Goal: Task Accomplishment & Management: Manage account settings

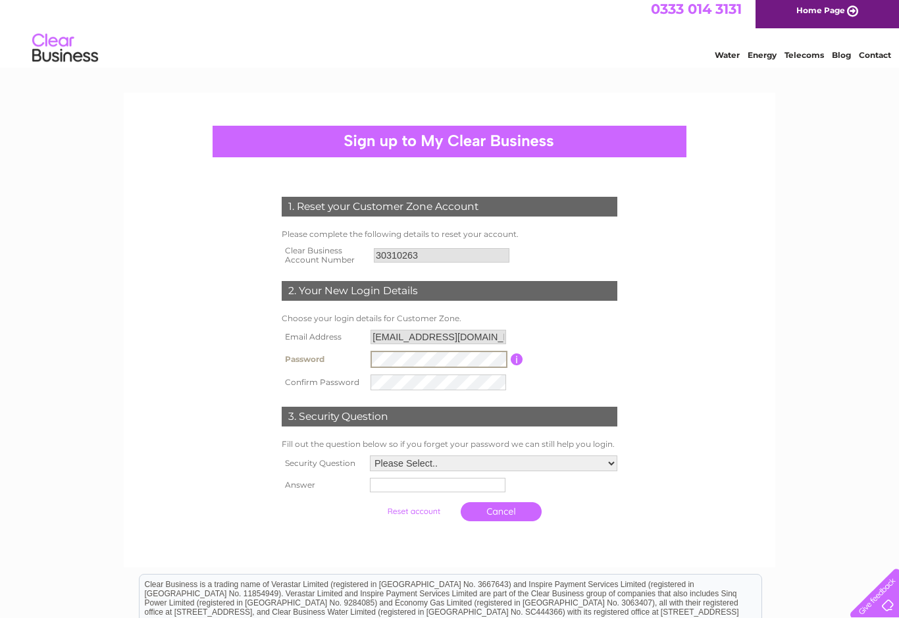
scroll to position [5, 0]
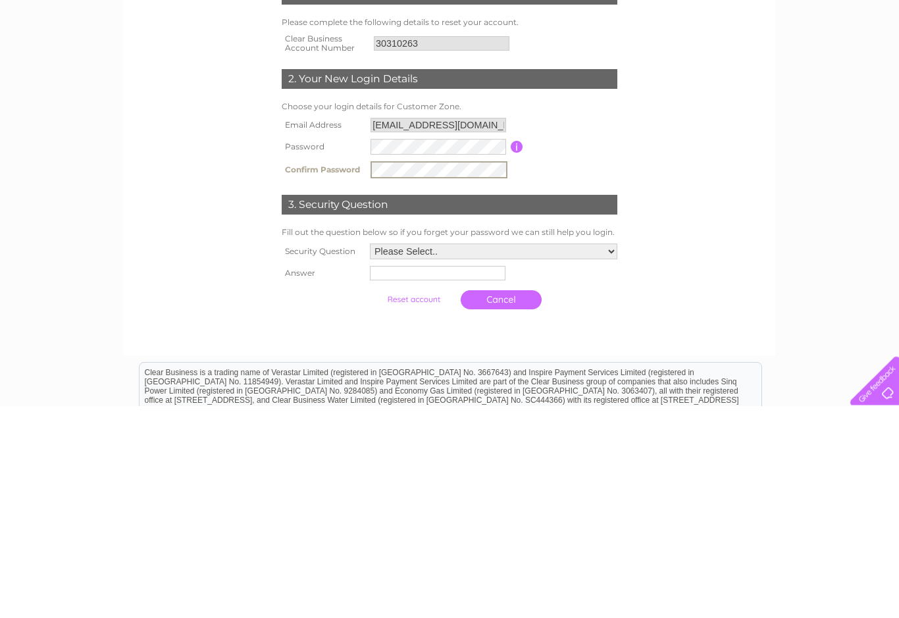
click at [386, 479] on input "text" at bounding box center [438, 486] width 136 height 14
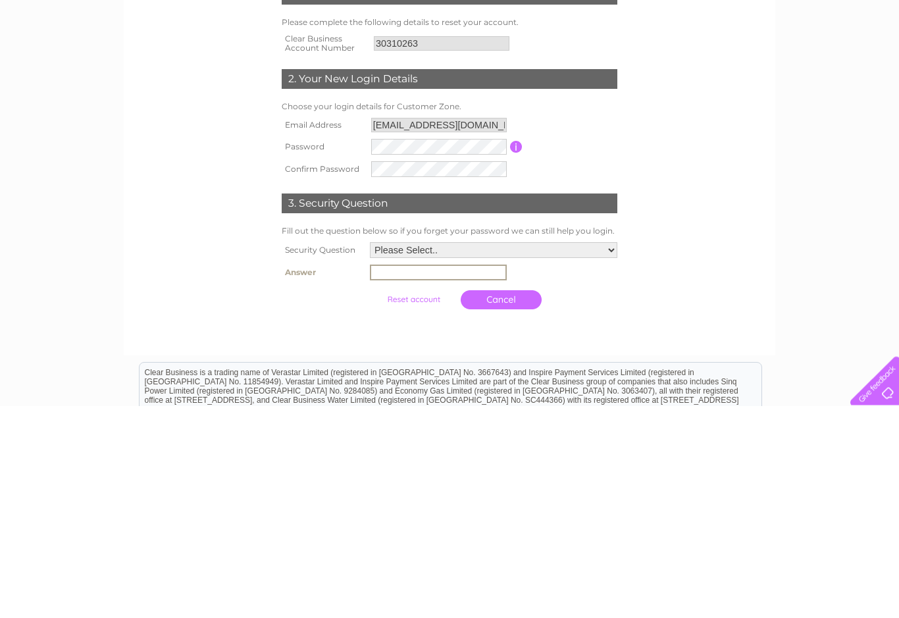
scroll to position [16, 0]
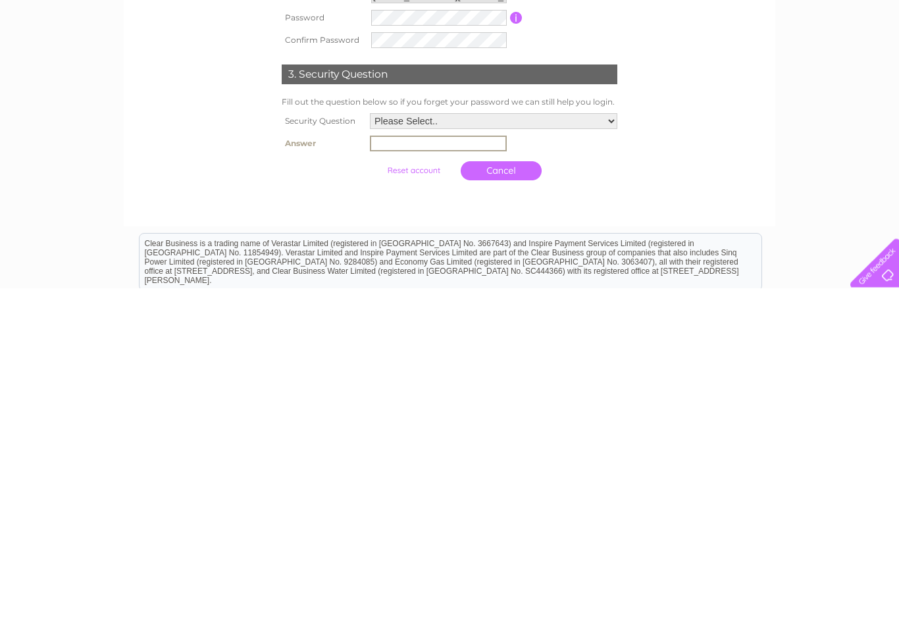
click at [431, 444] on select "Please Select.. In what town or city was your first job? In what town or city d…" at bounding box center [494, 452] width 248 height 16
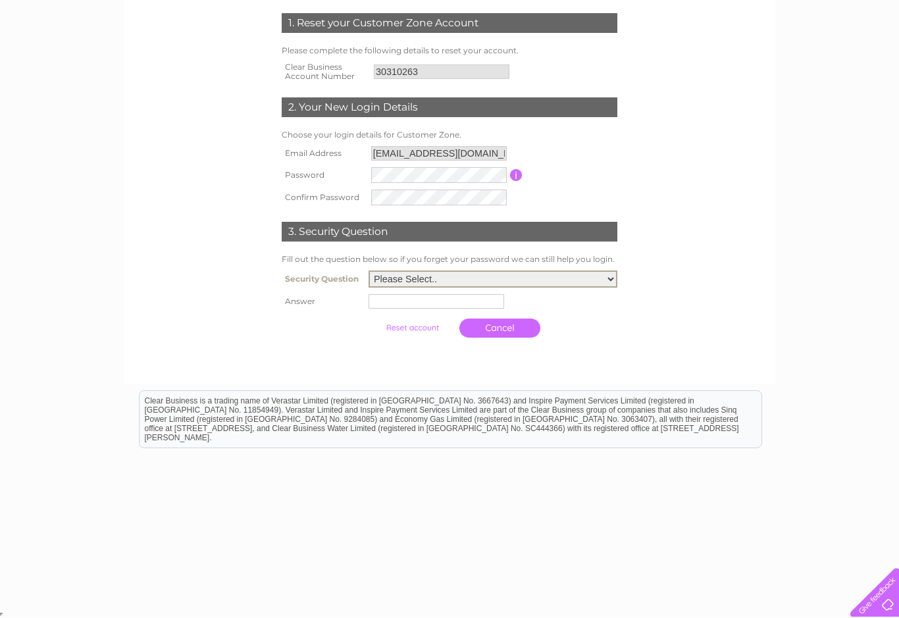
select select "1"
click at [381, 301] on input "text" at bounding box center [437, 302] width 136 height 14
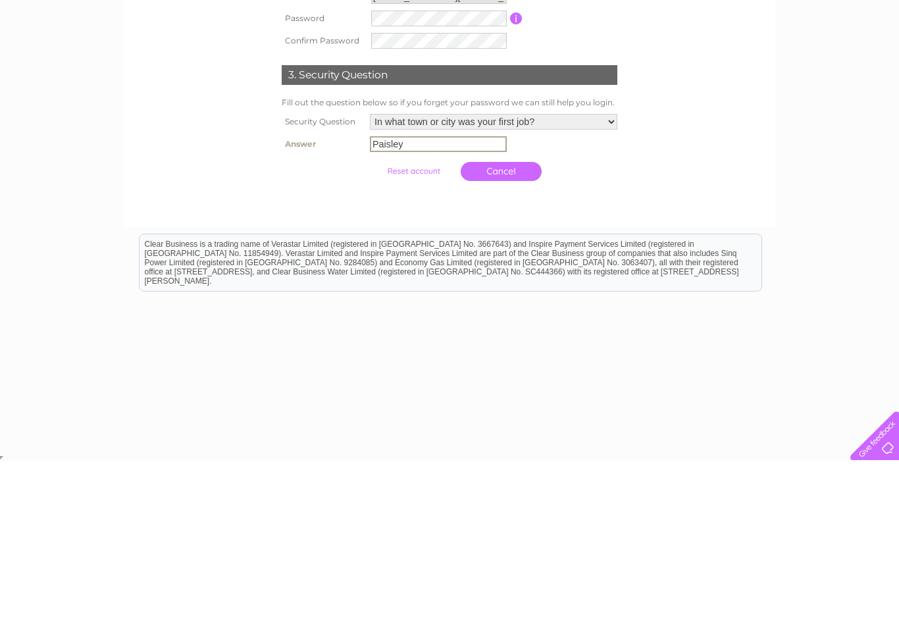
type input "Paisley"
click at [412, 319] on input "submit" at bounding box center [413, 328] width 81 height 18
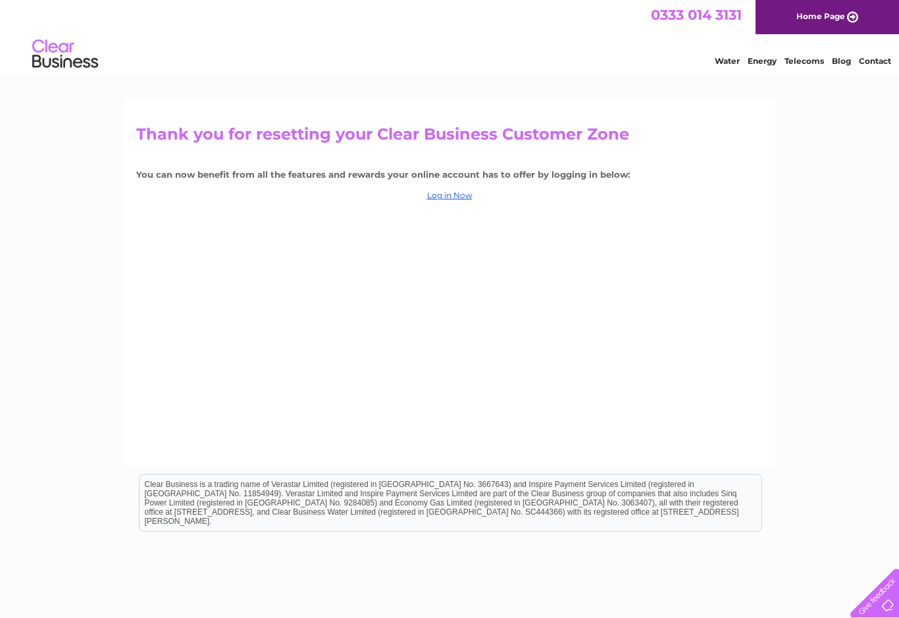
click at [458, 190] on link "Log in Now" at bounding box center [449, 195] width 45 height 10
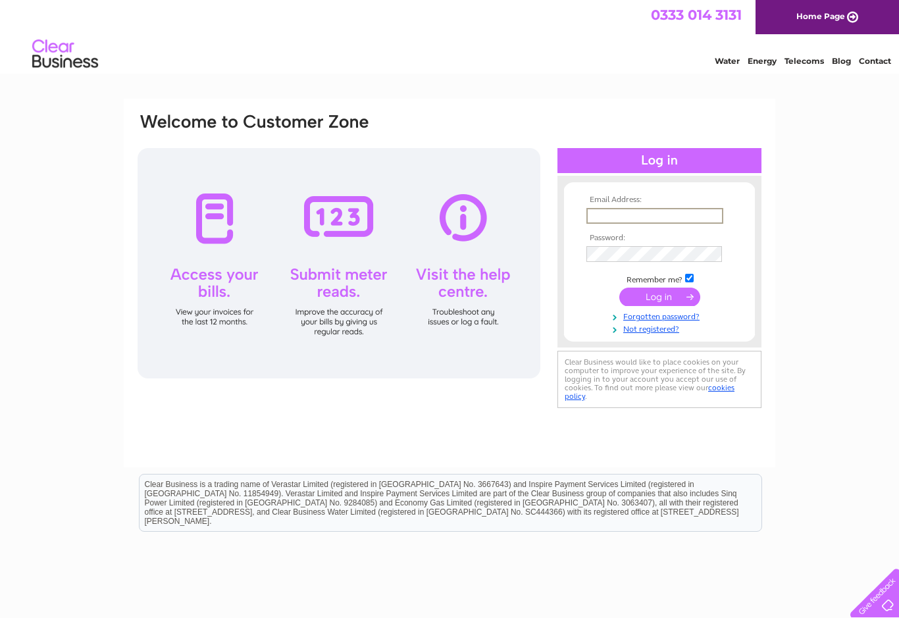
type input "[EMAIL_ADDRESS][DOMAIN_NAME]"
click at [660, 298] on input "submit" at bounding box center [660, 297] width 81 height 18
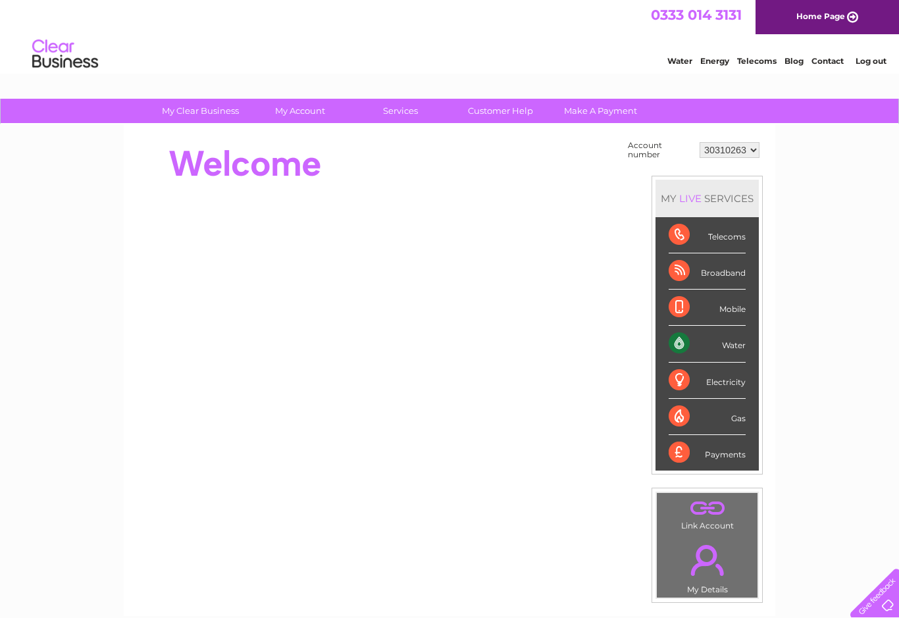
click at [742, 300] on div "Mobile" at bounding box center [707, 308] width 77 height 36
click at [733, 343] on div "Water" at bounding box center [707, 344] width 77 height 36
click at [687, 344] on div "Water" at bounding box center [707, 344] width 77 height 36
click at [732, 342] on div "Water" at bounding box center [707, 344] width 77 height 36
